Goal: Information Seeking & Learning: Learn about a topic

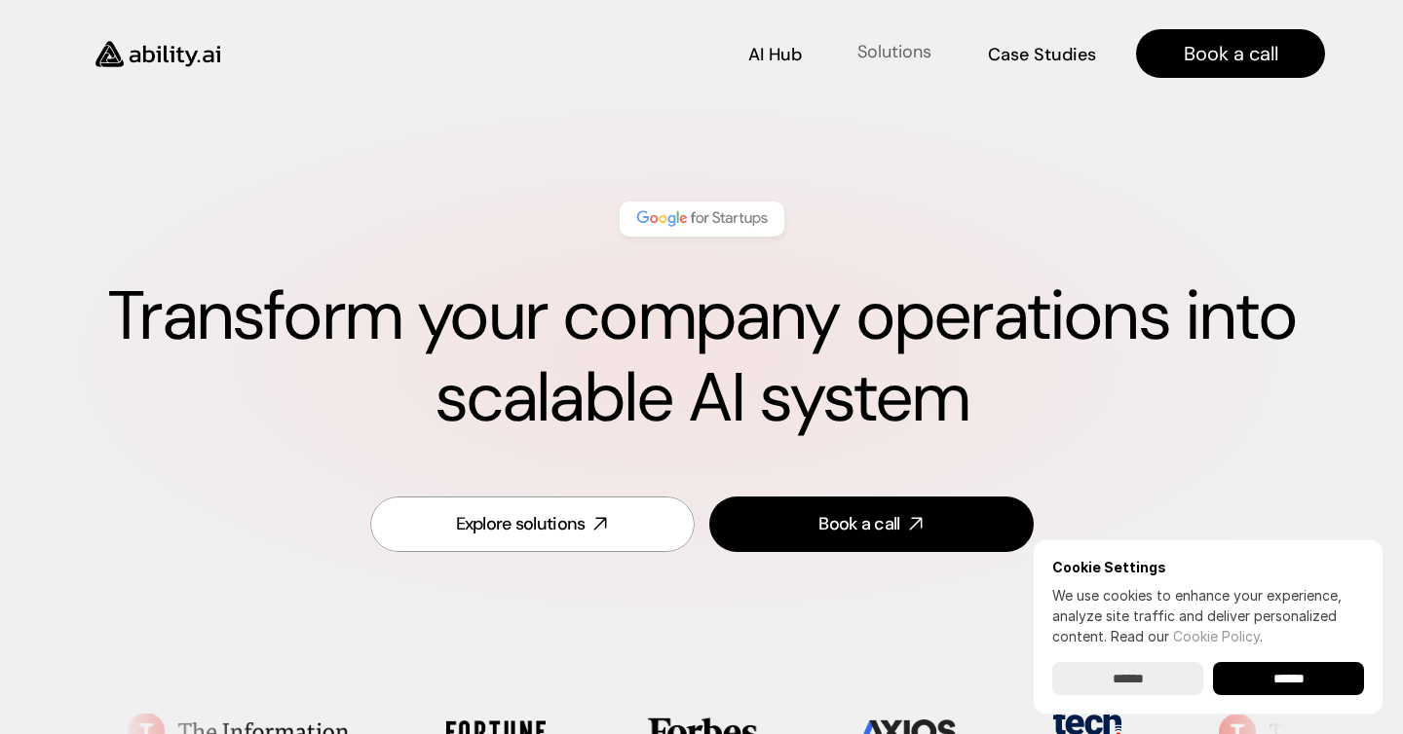
click at [890, 48] on p "Solutions" at bounding box center [894, 52] width 74 height 24
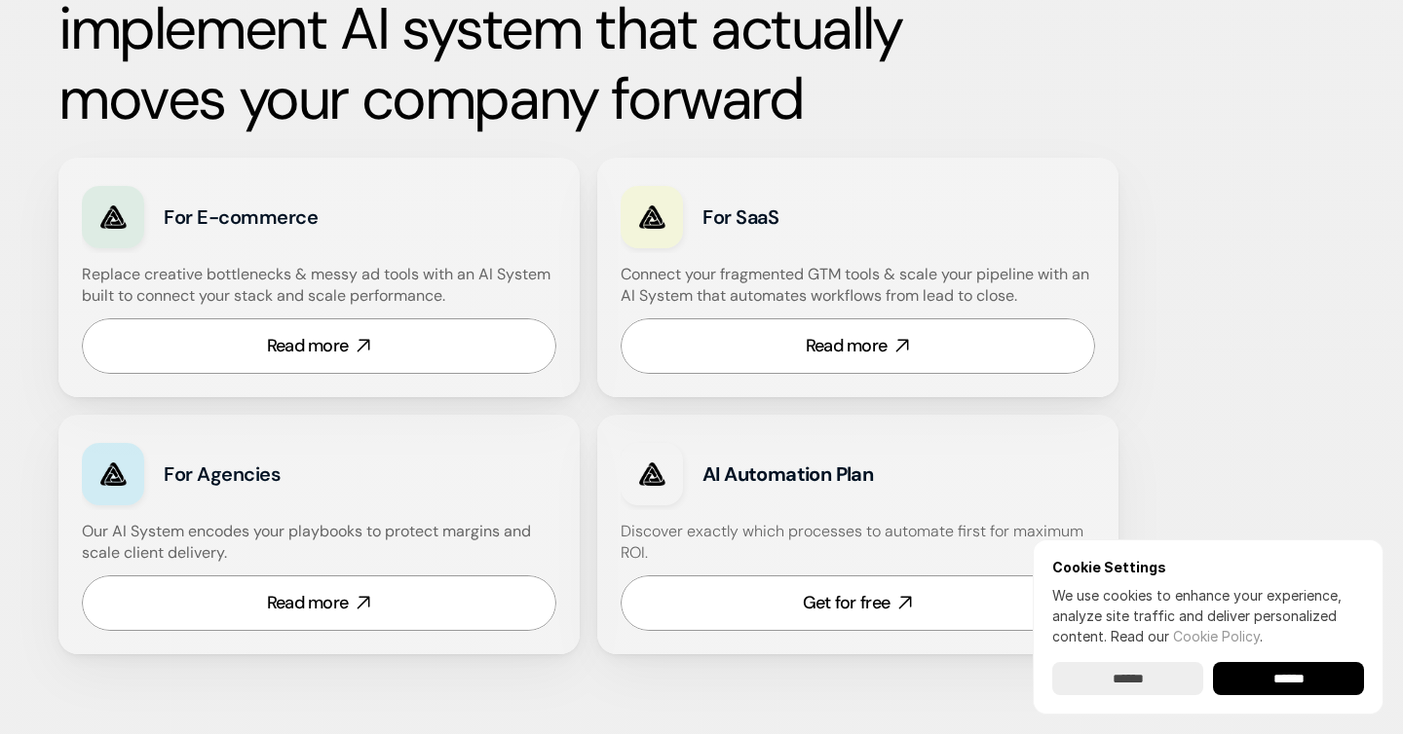
scroll to position [1105, 0]
click at [1311, 683] on input "******" at bounding box center [1288, 678] width 151 height 33
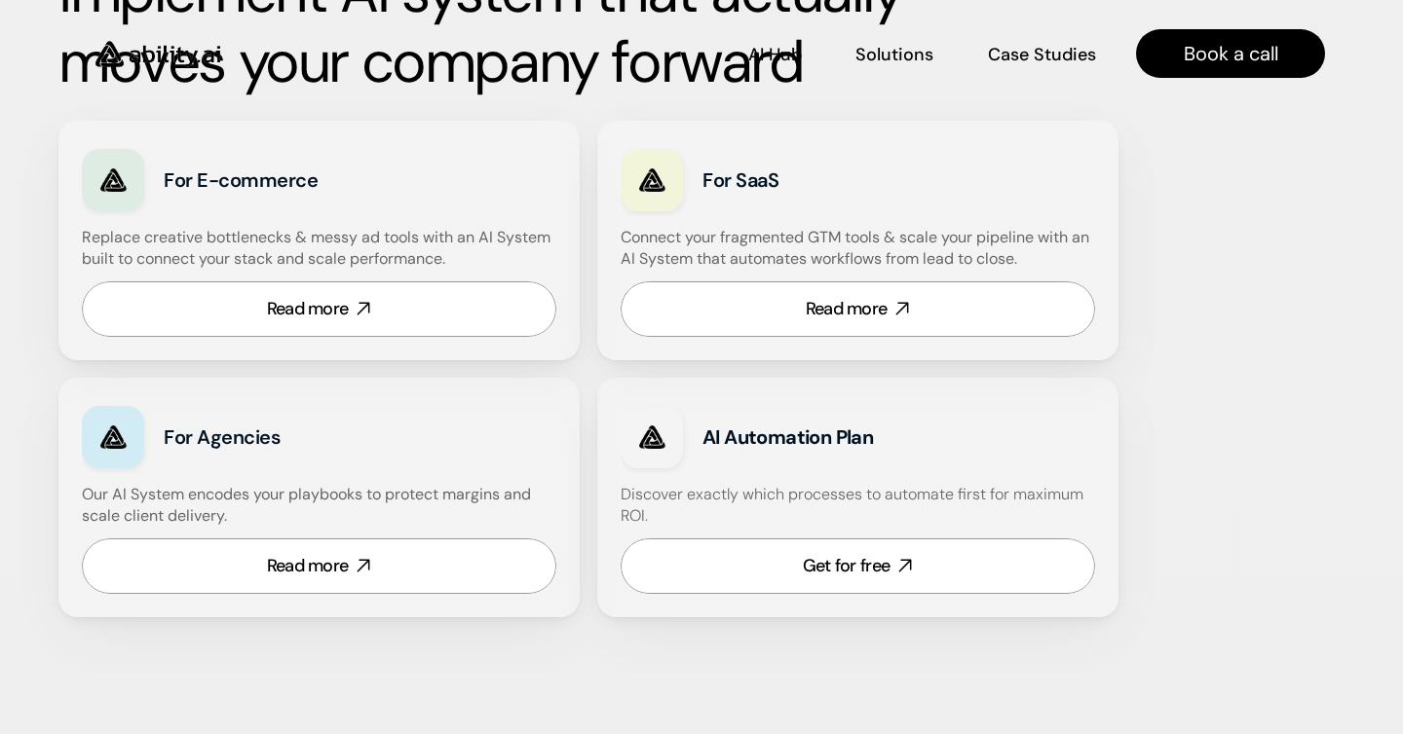
scroll to position [1140, 0]
click at [995, 311] on link "Read more" at bounding box center [857, 310] width 474 height 56
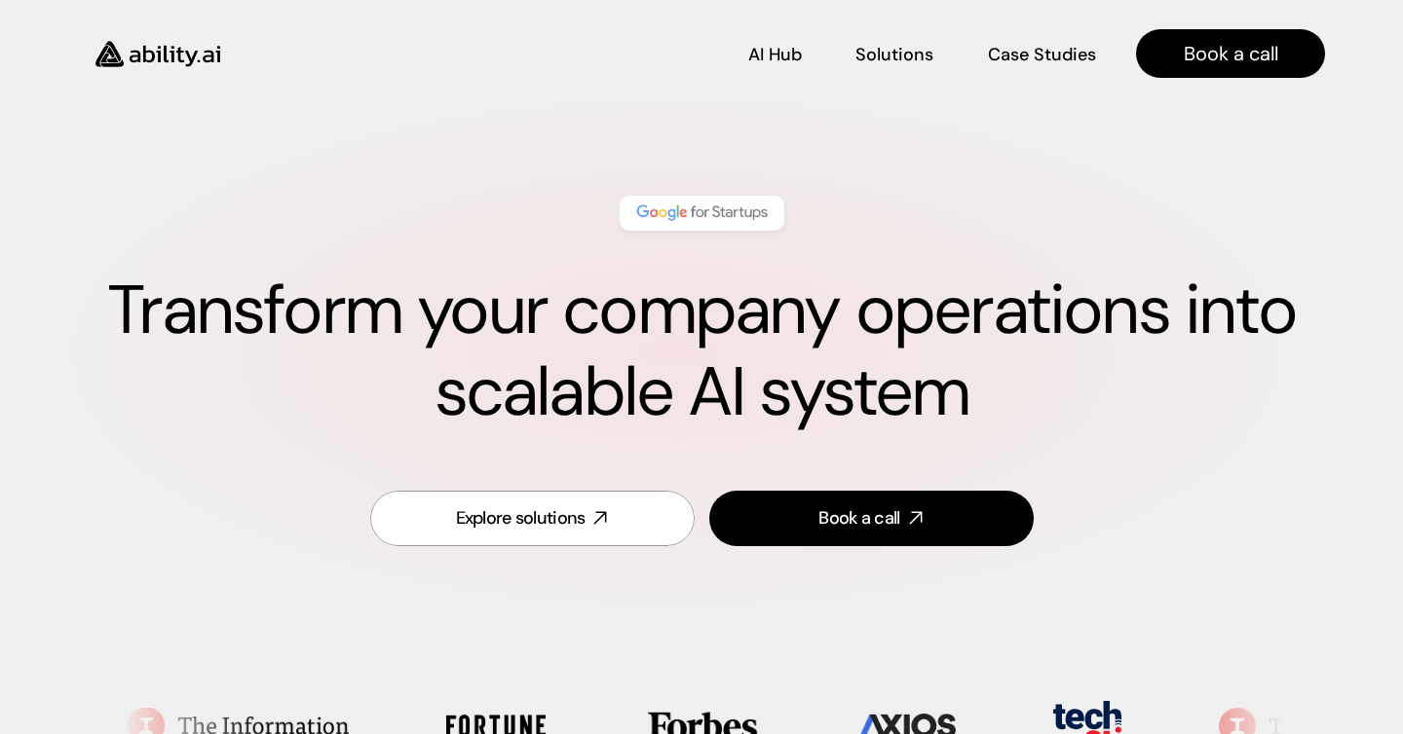
scroll to position [0, 0]
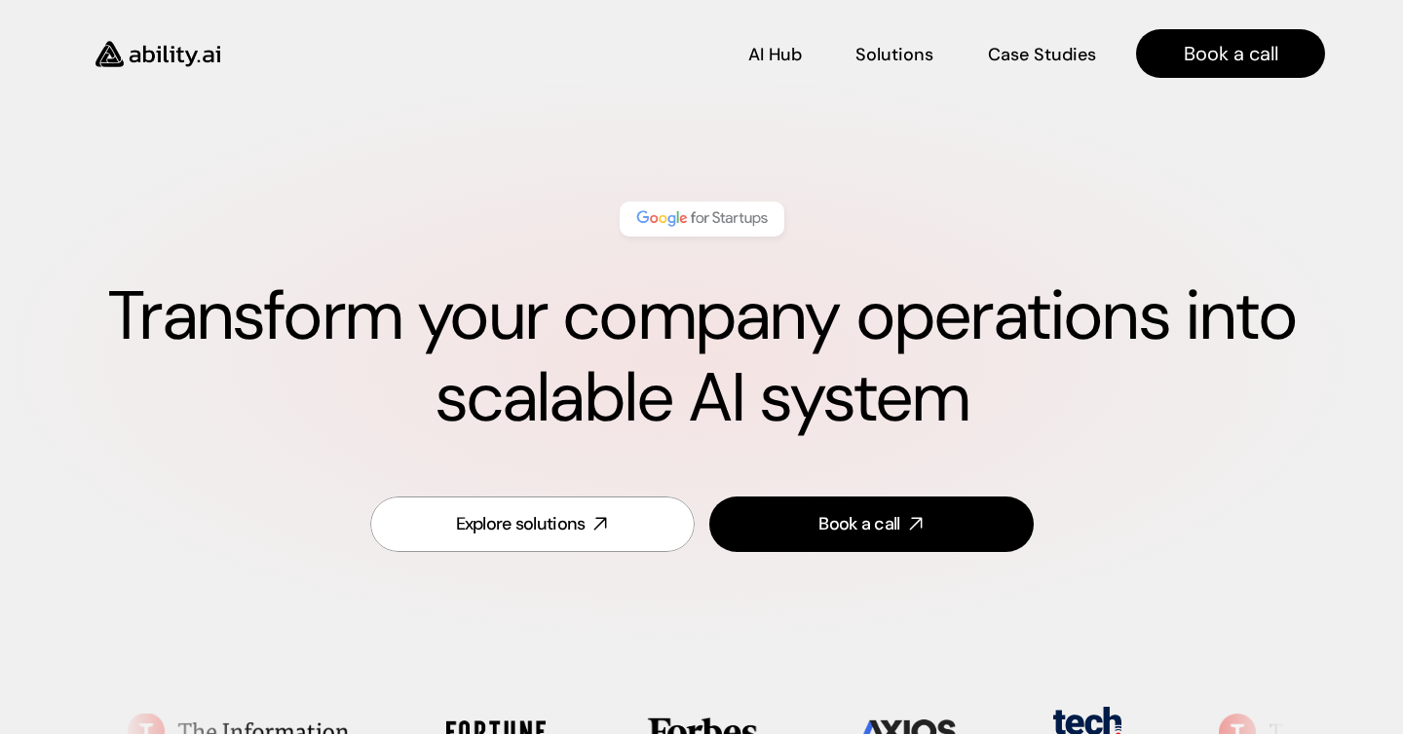
click at [173, 50] on img at bounding box center [158, 53] width 160 height 61
click at [682, 220] on img at bounding box center [701, 218] width 137 height 25
